Goal: Communication & Community: Share content

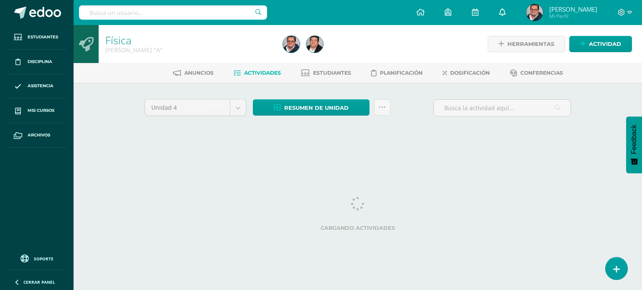
click at [512, 17] on link at bounding box center [502, 12] width 27 height 25
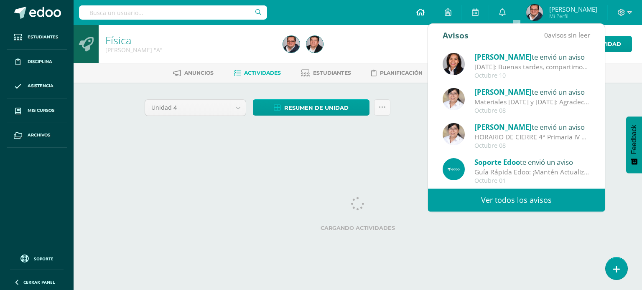
click at [425, 15] on icon at bounding box center [420, 12] width 8 height 8
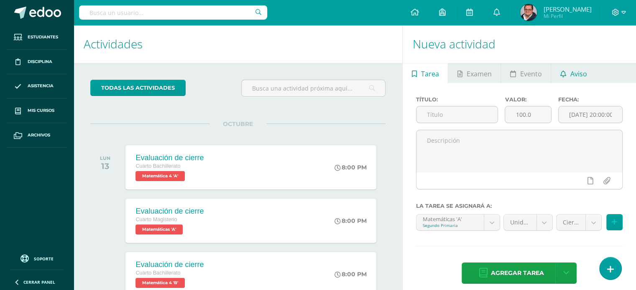
click at [558, 74] on link "Aviso" at bounding box center [573, 73] width 45 height 20
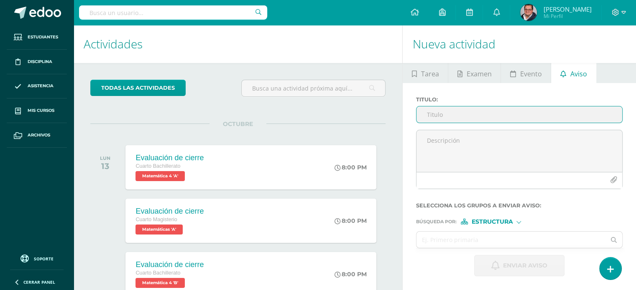
click at [473, 112] on input "Titulo :" at bounding box center [519, 115] width 206 height 16
type input "Reposición Hoja de Trabajo Matemática"
drag, startPoint x: 403, startPoint y: 128, endPoint x: 411, endPoint y: 128, distance: 7.9
click at [403, 128] on div "Titulo : Reposición Hoja de Trabajo Matemática Selecciona los grupos a enviar a…" at bounding box center [518, 186] width 233 height 207
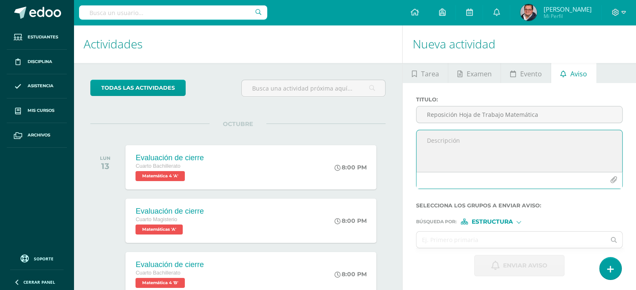
drag, startPoint x: 444, startPoint y: 130, endPoint x: 440, endPoint y: 138, distance: 9.2
click at [441, 137] on textarea at bounding box center [519, 151] width 206 height 42
click at [430, 143] on textarea at bounding box center [519, 151] width 206 height 42
paste textarea "Estimados padres de familia: Reciban un cordial saludo. Les informamos que el d…"
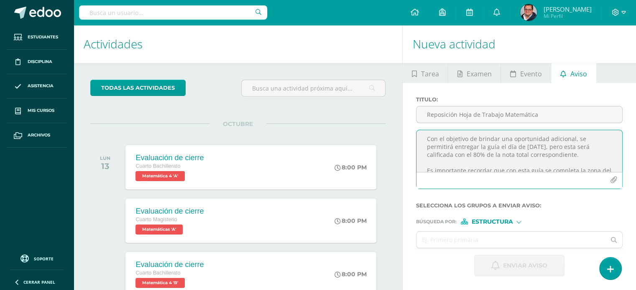
scroll to position [50, 0]
click at [605, 168] on textarea "Estimados padres de familia: Reciban un cordial saludo. Les informamos que el d…" at bounding box center [519, 151] width 206 height 42
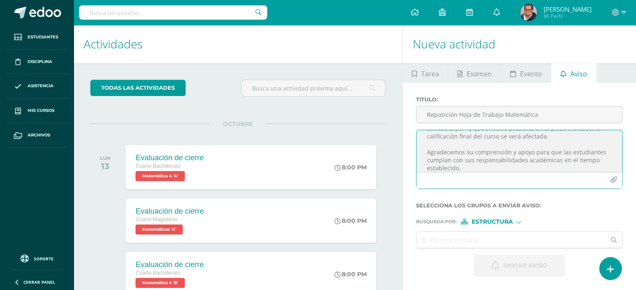
scroll to position [100, 0]
click at [474, 163] on textarea "Estimados padres de familia: Reciban un cordial saludo. Les informamos que el d…" at bounding box center [519, 151] width 206 height 42
type textarea "Estimados padres de familia: Reciban un cordial saludo. Les informamos que el d…"
click at [611, 181] on icon "button" at bounding box center [613, 180] width 7 height 7
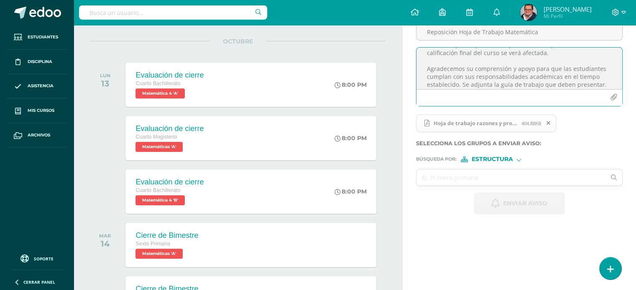
scroll to position [84, 0]
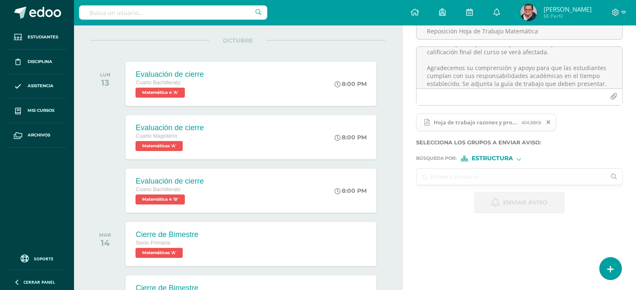
click at [448, 176] on input "text" at bounding box center [510, 177] width 189 height 16
click at [483, 158] on span "Estructura" at bounding box center [491, 158] width 41 height 5
click at [485, 178] on span "Persona" at bounding box center [495, 180] width 30 height 5
click at [455, 173] on input "text" at bounding box center [510, 177] width 189 height 16
click at [435, 176] on input "text" at bounding box center [510, 177] width 189 height 16
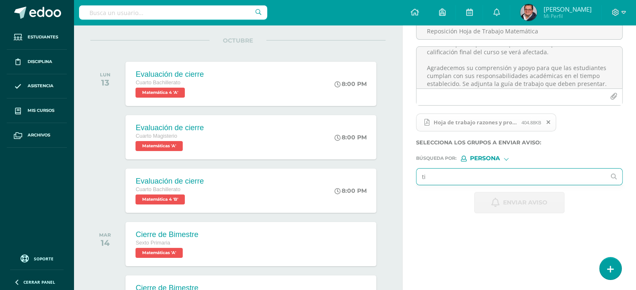
type input "tif"
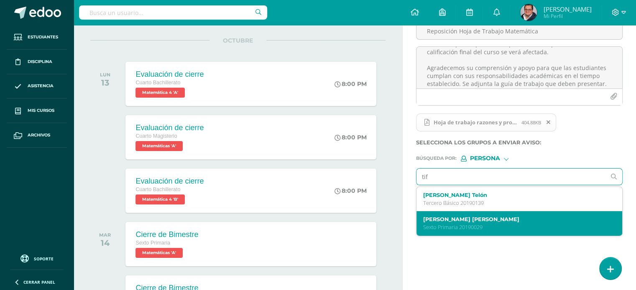
click at [440, 225] on p "Sexto Primaria 20190029" at bounding box center [515, 227] width 184 height 7
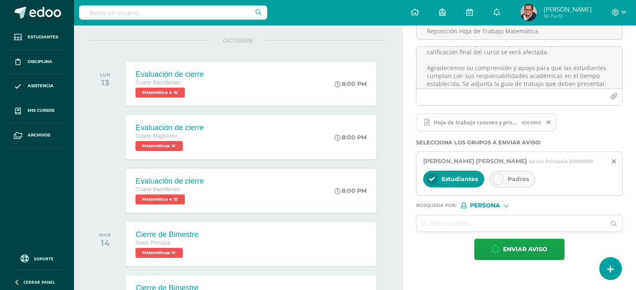
click at [498, 177] on icon at bounding box center [498, 179] width 6 height 6
click at [430, 219] on input "text" at bounding box center [510, 224] width 189 height 16
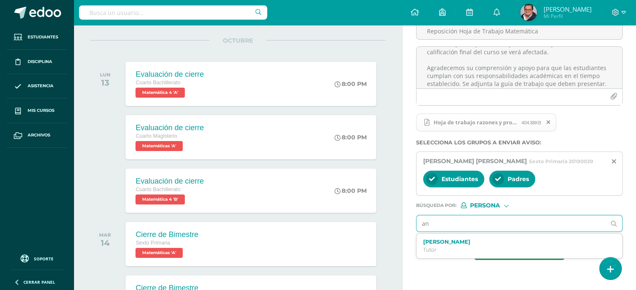
type input "a"
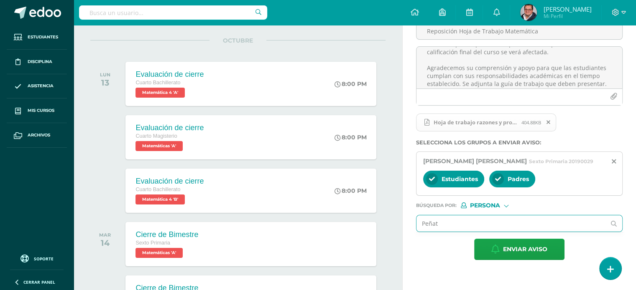
type input "[PERSON_NAME]"
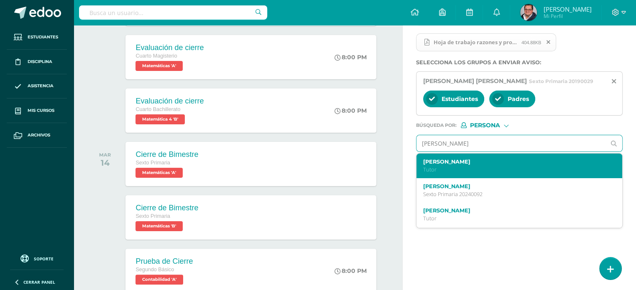
scroll to position [167, 0]
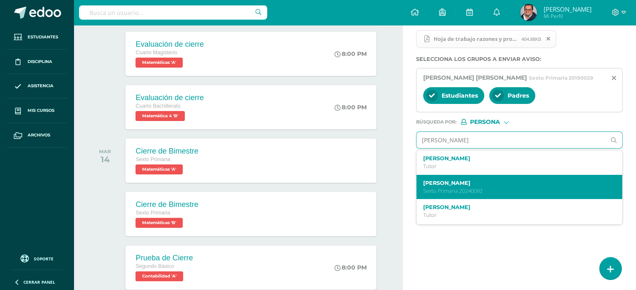
click at [471, 183] on label "[PERSON_NAME]" at bounding box center [515, 183] width 184 height 6
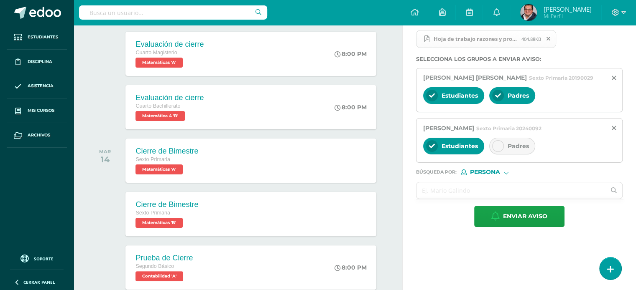
click at [502, 149] on div "Padres" at bounding box center [512, 146] width 46 height 17
click at [435, 192] on input "text" at bounding box center [510, 191] width 189 height 16
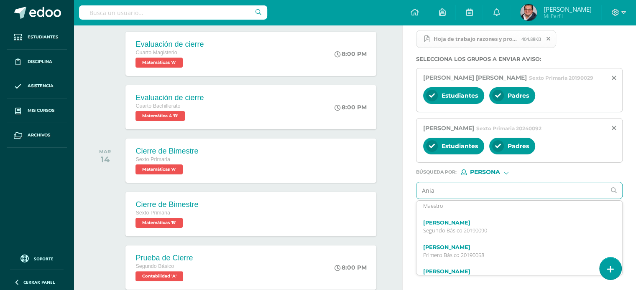
scroll to position [418, 0]
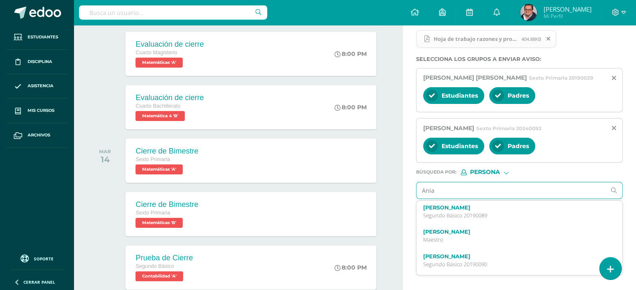
click at [489, 191] on input "Ania" at bounding box center [510, 191] width 189 height 16
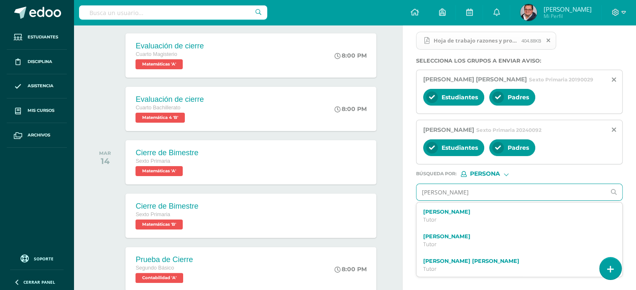
scroll to position [167, 0]
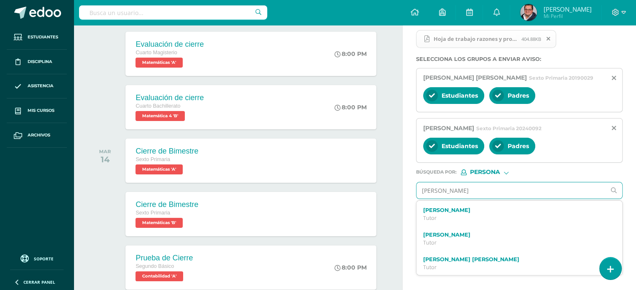
click at [467, 190] on input "[PERSON_NAME]" at bounding box center [510, 191] width 189 height 16
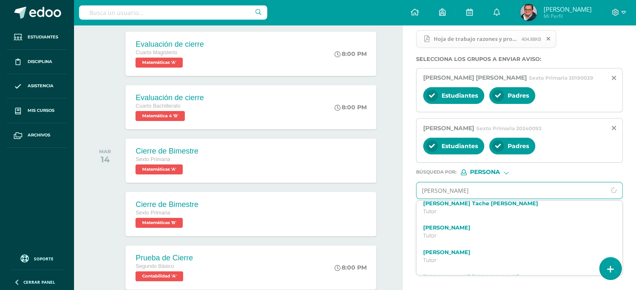
scroll to position [23, 0]
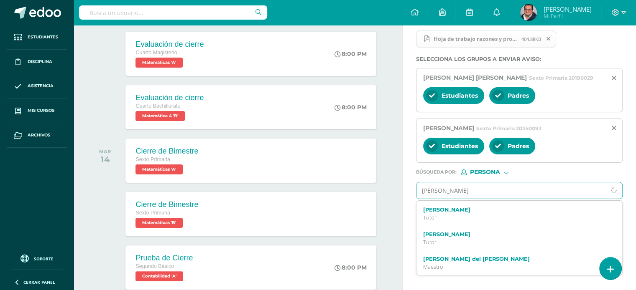
type input "[PERSON_NAME]"
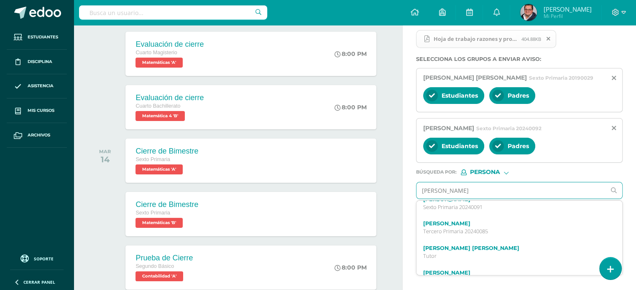
scroll to position [0, 0]
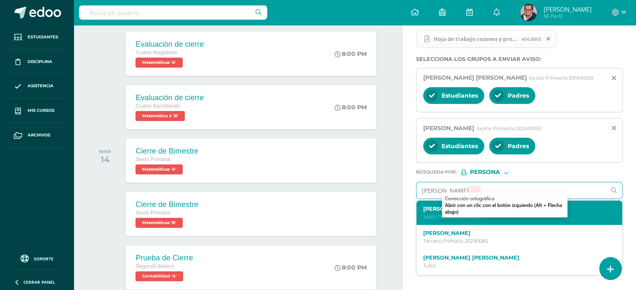
click at [423, 220] on div "[PERSON_NAME] Sexto Primaria 20240091" at bounding box center [519, 213] width 206 height 25
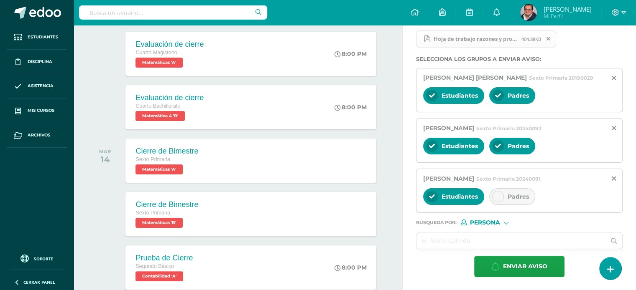
click at [497, 197] on icon at bounding box center [498, 197] width 6 height 6
click at [435, 240] on input "text" at bounding box center [510, 241] width 189 height 16
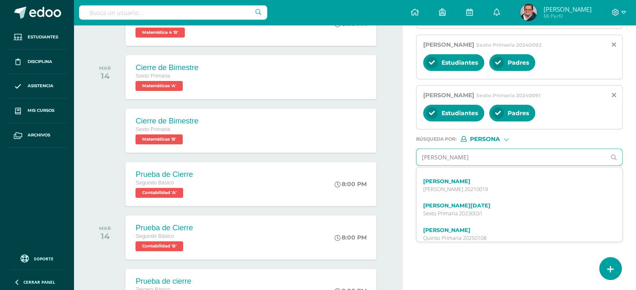
scroll to position [99, 0]
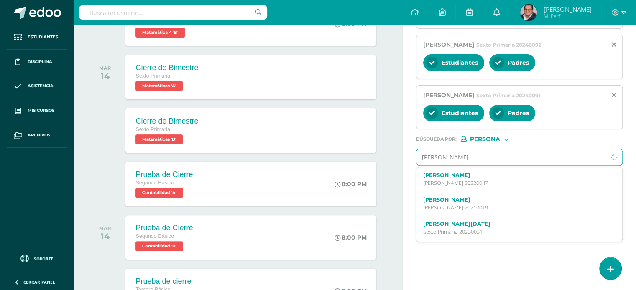
type input "[PERSON_NAME]"
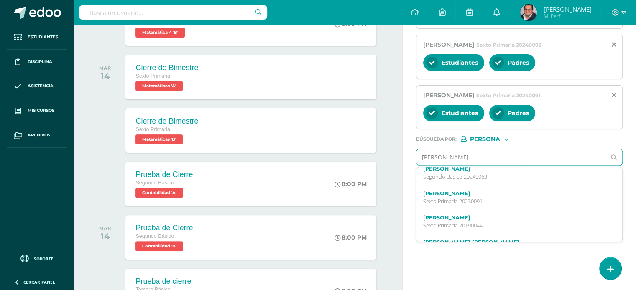
scroll to position [0, 0]
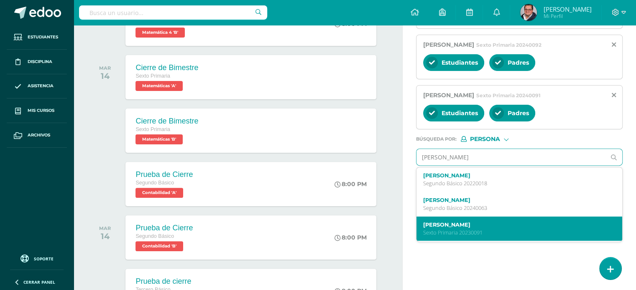
click at [448, 222] on label "[PERSON_NAME]" at bounding box center [515, 225] width 184 height 6
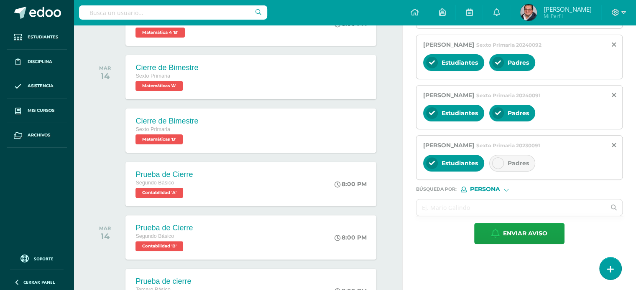
click at [497, 162] on icon at bounding box center [498, 163] width 6 height 6
click at [455, 203] on input "text" at bounding box center [510, 208] width 189 height 16
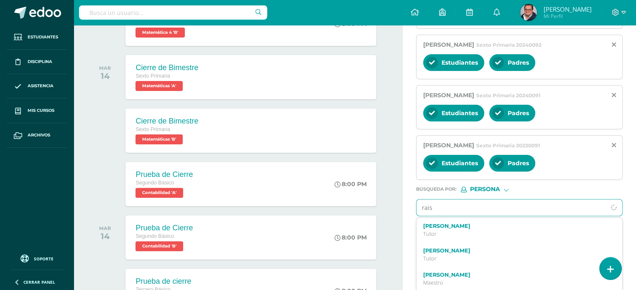
type input "raiss"
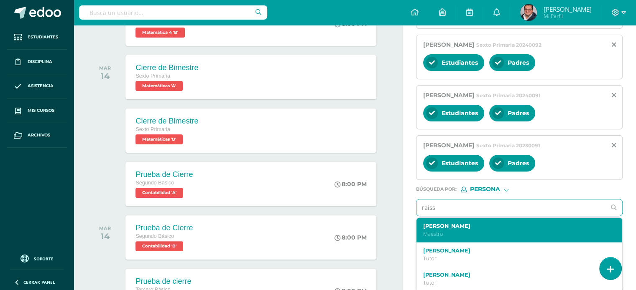
click at [428, 224] on label "[PERSON_NAME]" at bounding box center [515, 226] width 184 height 6
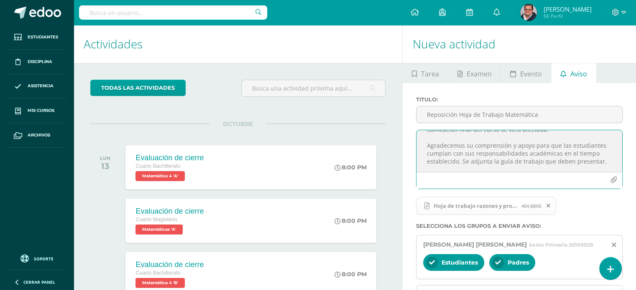
scroll to position [105, 0]
drag, startPoint x: 461, startPoint y: 155, endPoint x: 465, endPoint y: 160, distance: 5.9
click at [464, 158] on textarea "Estimados padres de familia: Reciban un cordial saludo. Les informamos que el d…" at bounding box center [519, 151] width 206 height 42
click at [491, 158] on textarea "Estimados padres de familia: Reciban un cordial saludo. Les informamos que el d…" at bounding box center [519, 151] width 206 height 42
drag, startPoint x: 461, startPoint y: 155, endPoint x: 602, endPoint y: 158, distance: 140.5
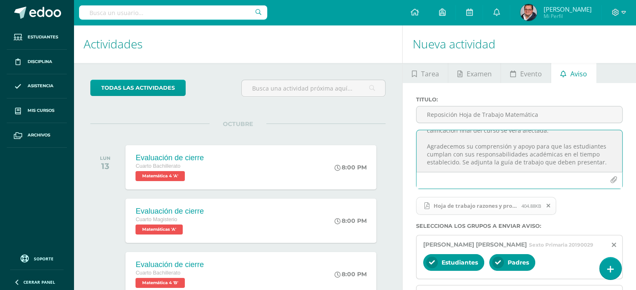
click at [602, 158] on textarea "Estimados padres de familia: Reciban un cordial saludo. Les informamos que el d…" at bounding box center [519, 151] width 206 height 42
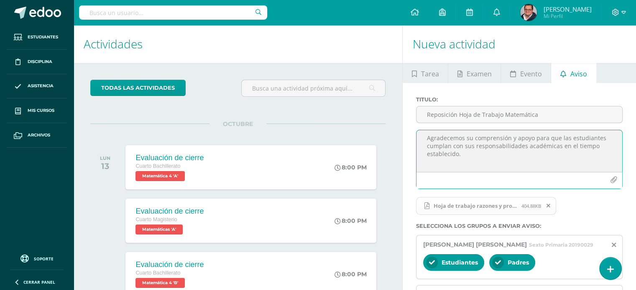
scroll to position [122, 0]
paste textarea "Se adjunta la guía de trabajo que deben presentar."
click at [473, 143] on textarea "Estimados padres de familia: Reciban un cordial saludo. Les informamos que el d…" at bounding box center [519, 151] width 206 height 42
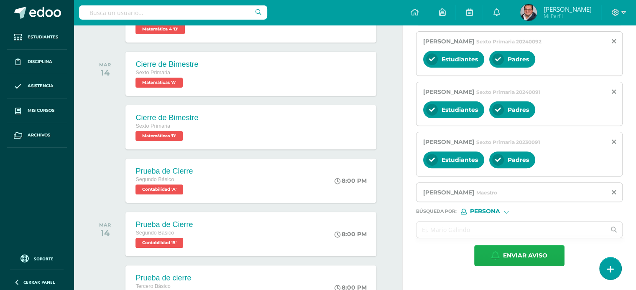
scroll to position [334, 0]
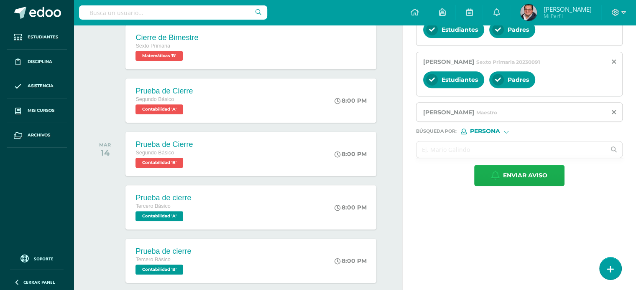
type textarea "Estimados padres de familia: Reciban un cordial saludo. Les informamos que el d…"
click at [512, 171] on span "Enviar aviso" at bounding box center [525, 175] width 44 height 20
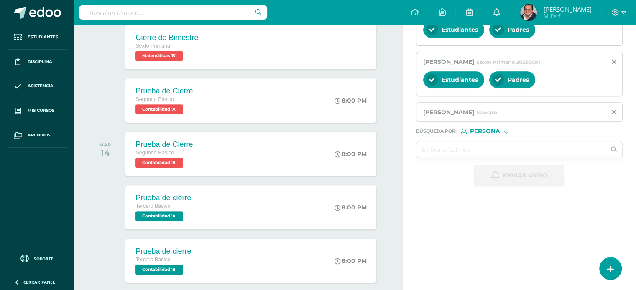
scroll to position [0, 0]
